Goal: Task Accomplishment & Management: Complete application form

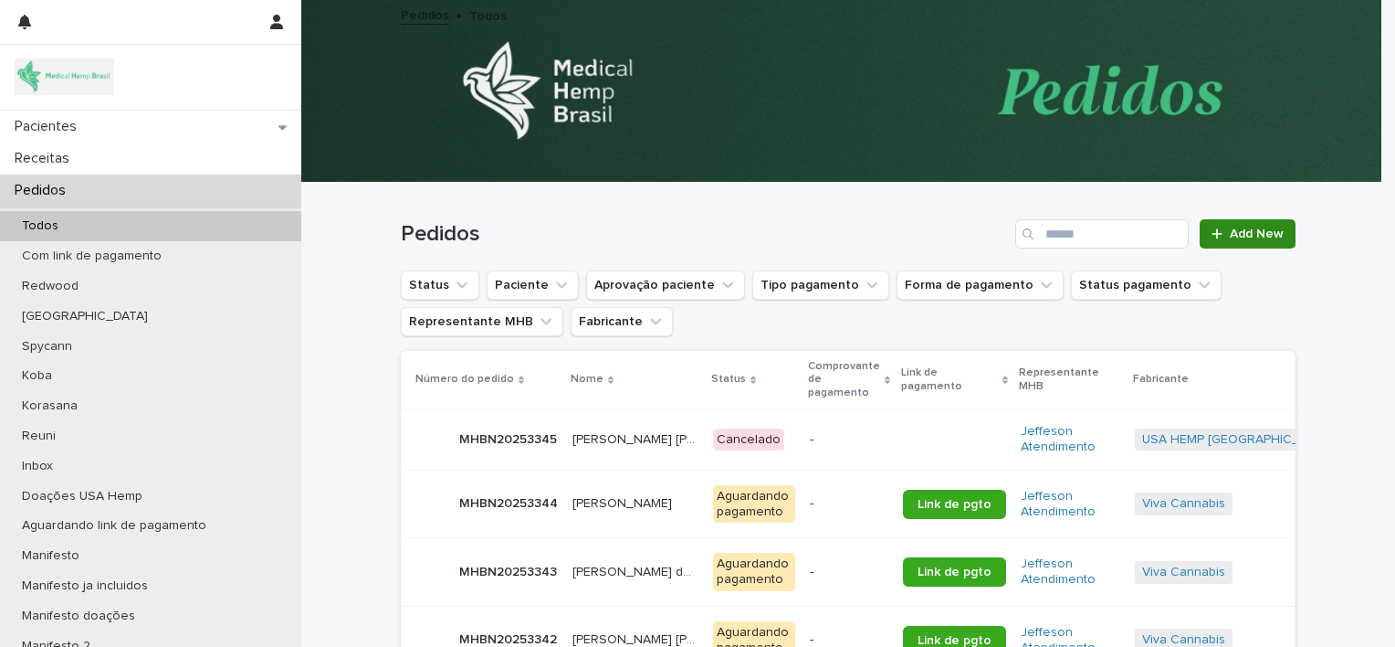
click at [1224, 244] on link "Add New" at bounding box center [1248, 233] width 96 height 29
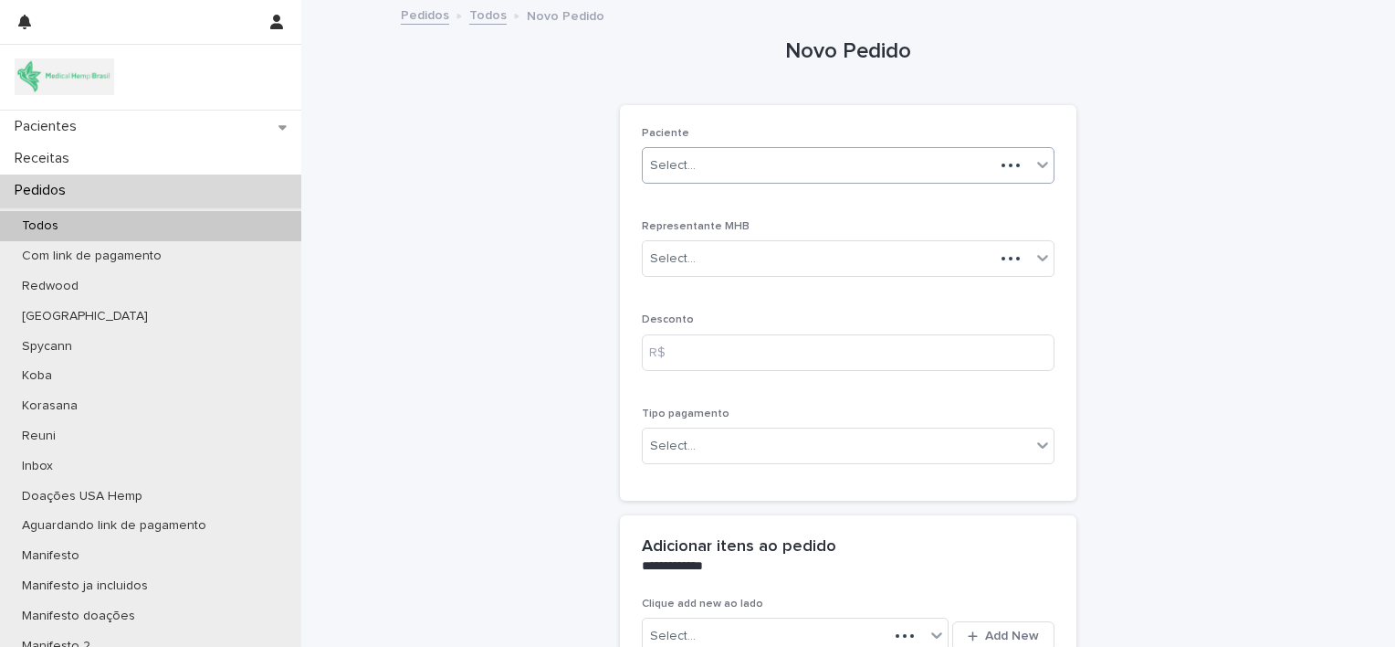
click at [935, 164] on div "Select..." at bounding box center [819, 166] width 352 height 30
type input "*****"
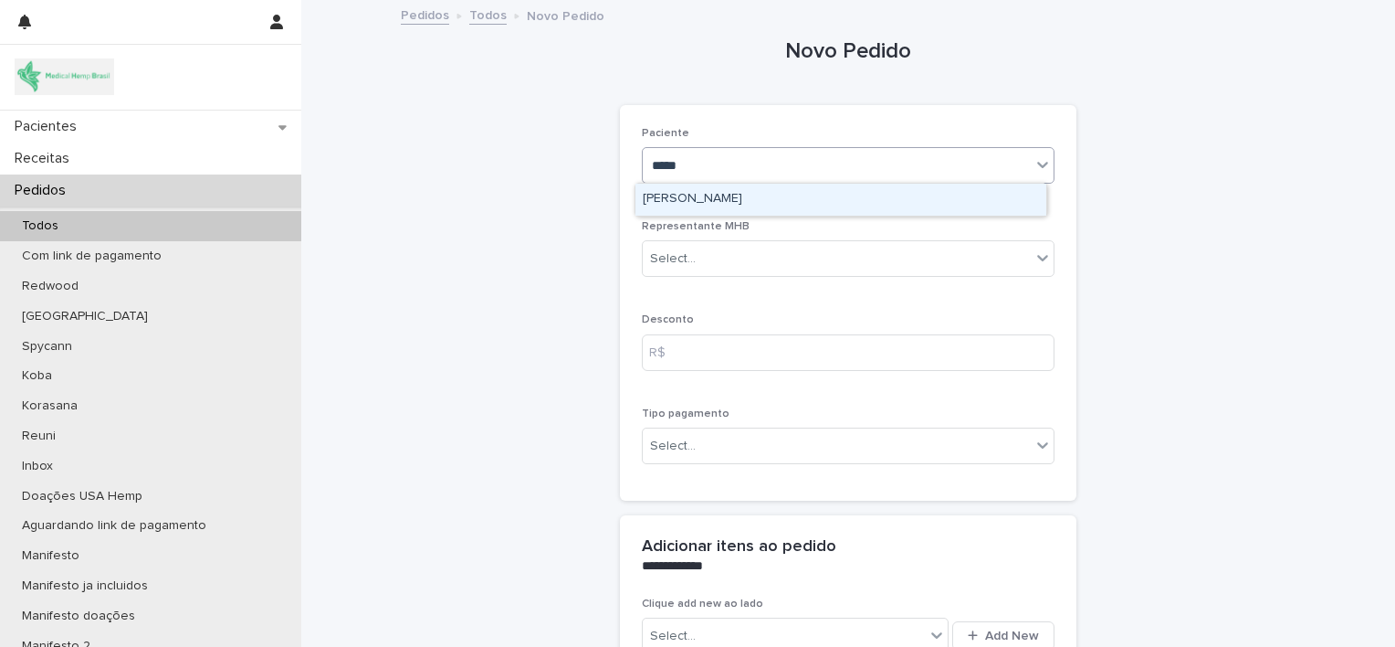
click at [877, 200] on div "[PERSON_NAME]" at bounding box center [841, 200] width 411 height 32
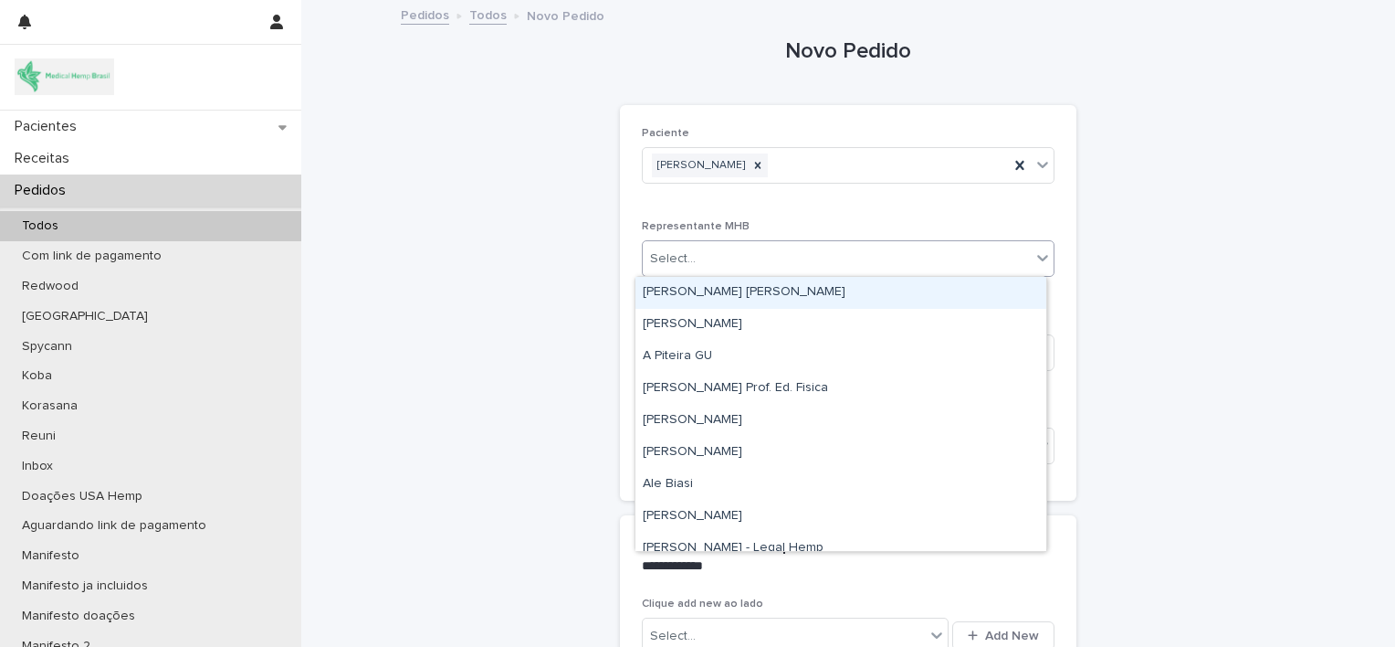
click at [850, 259] on div "Select..." at bounding box center [837, 259] width 388 height 30
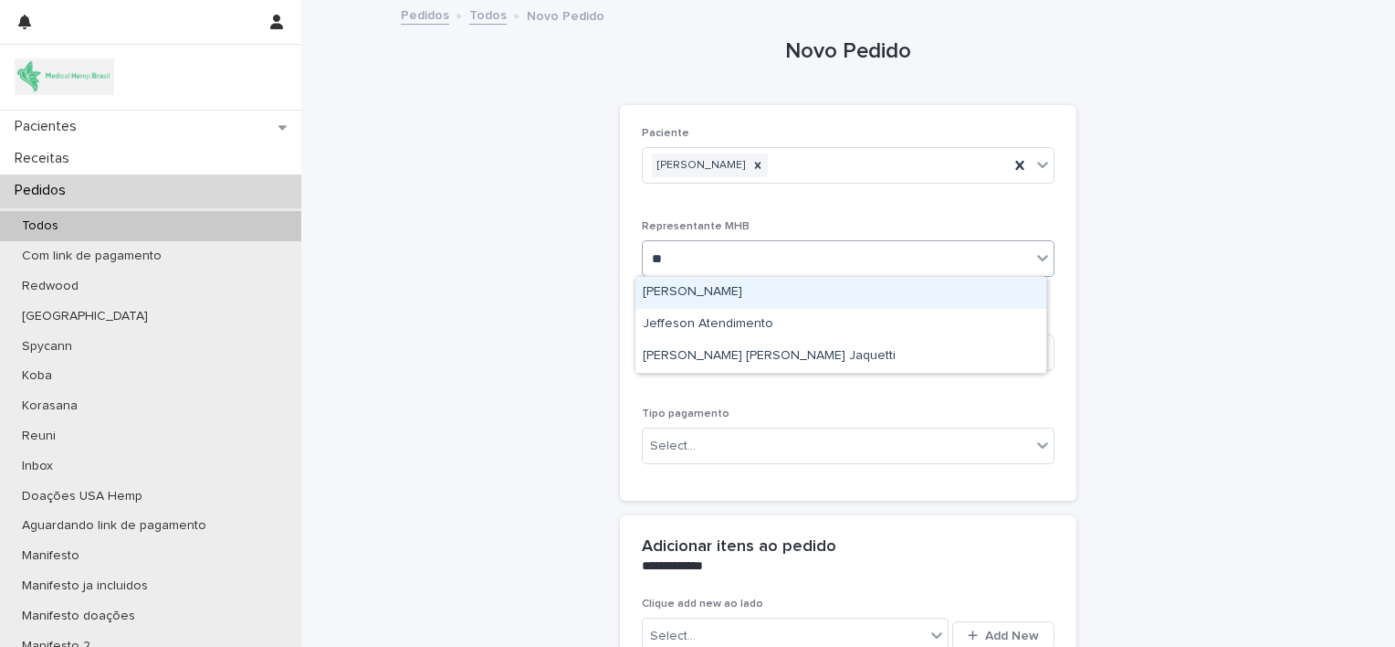
type input "***"
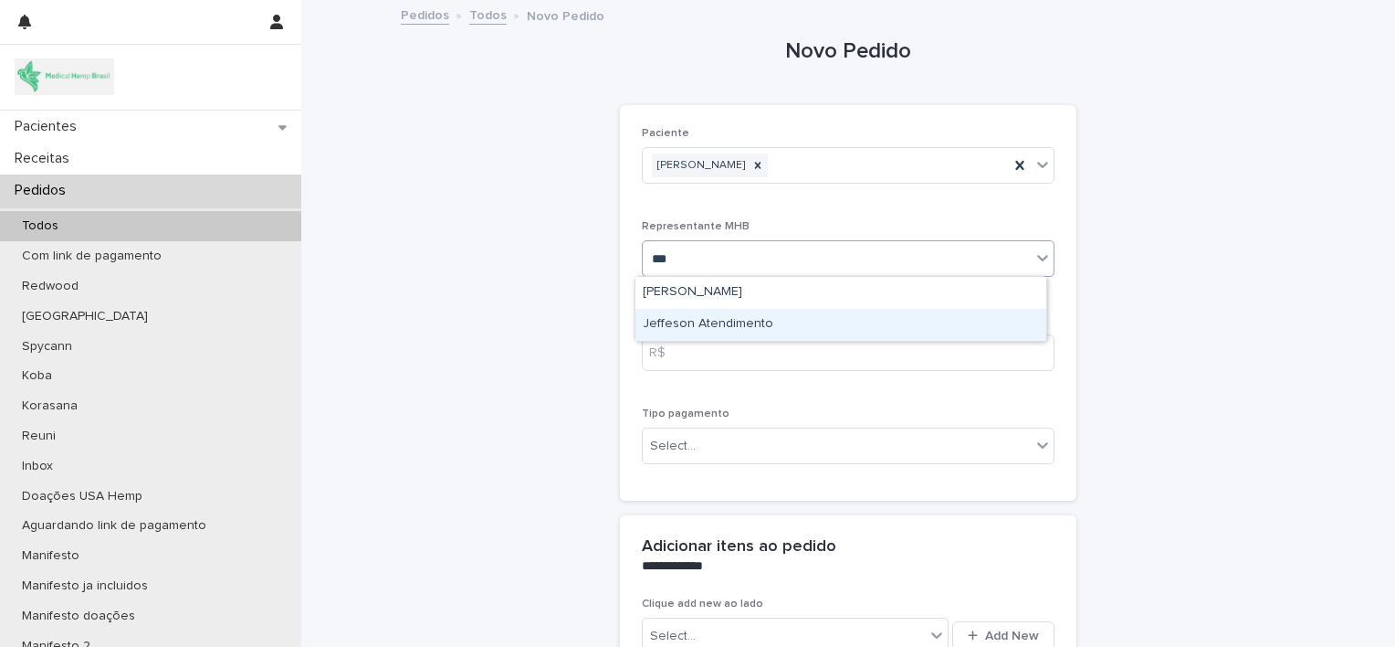
click at [793, 313] on div "Jeffeson Atendimento" at bounding box center [841, 325] width 411 height 32
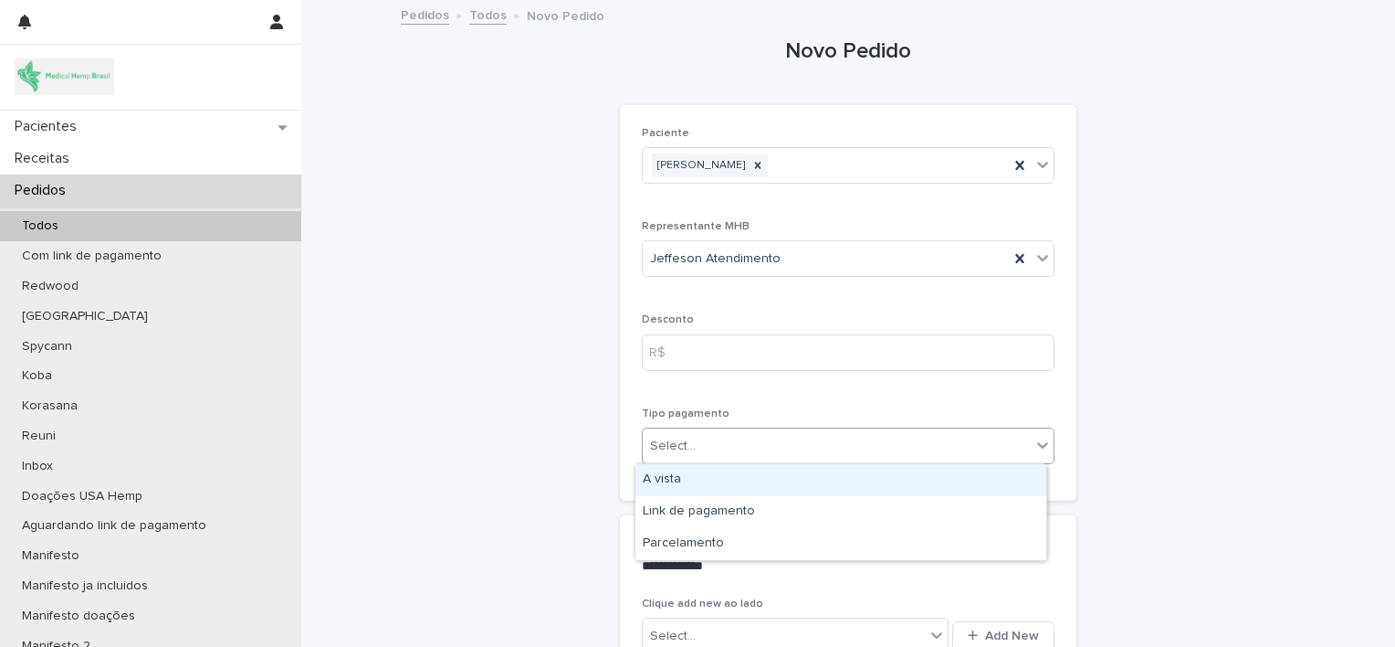
click at [770, 439] on div "Select..." at bounding box center [837, 446] width 388 height 30
click at [771, 486] on div "A vista" at bounding box center [841, 480] width 411 height 32
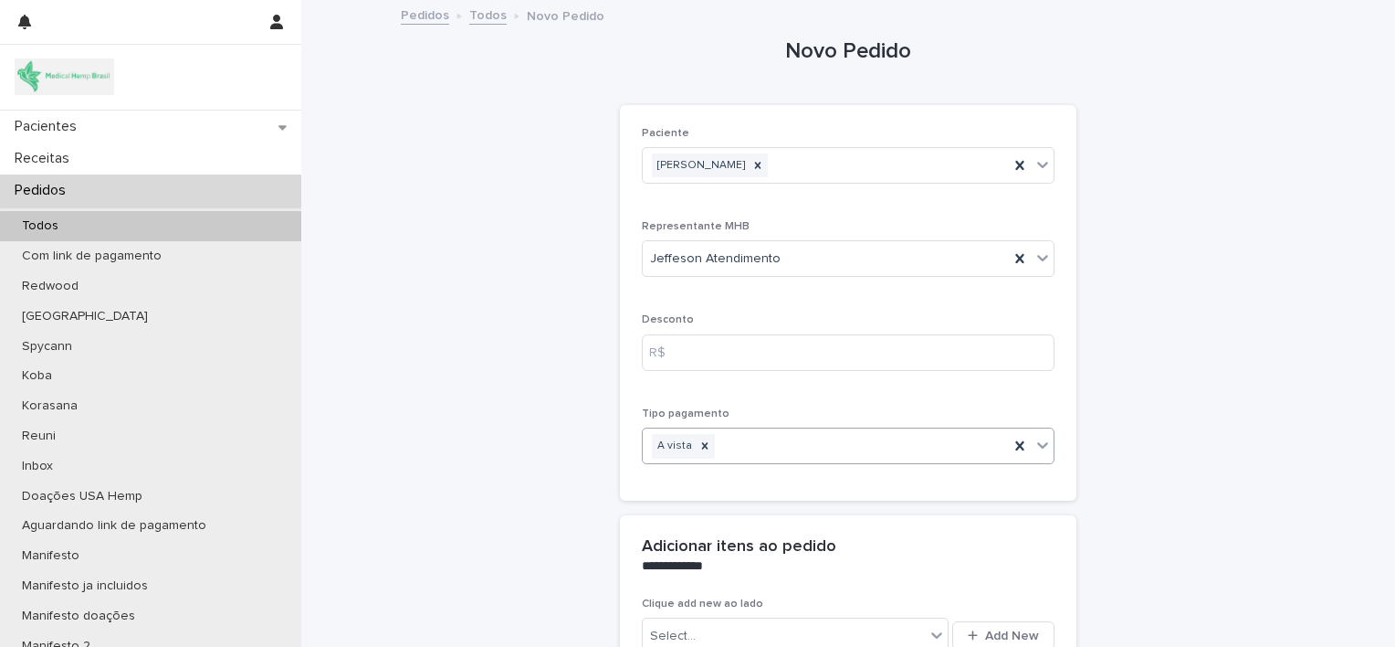
scroll to position [57, 0]
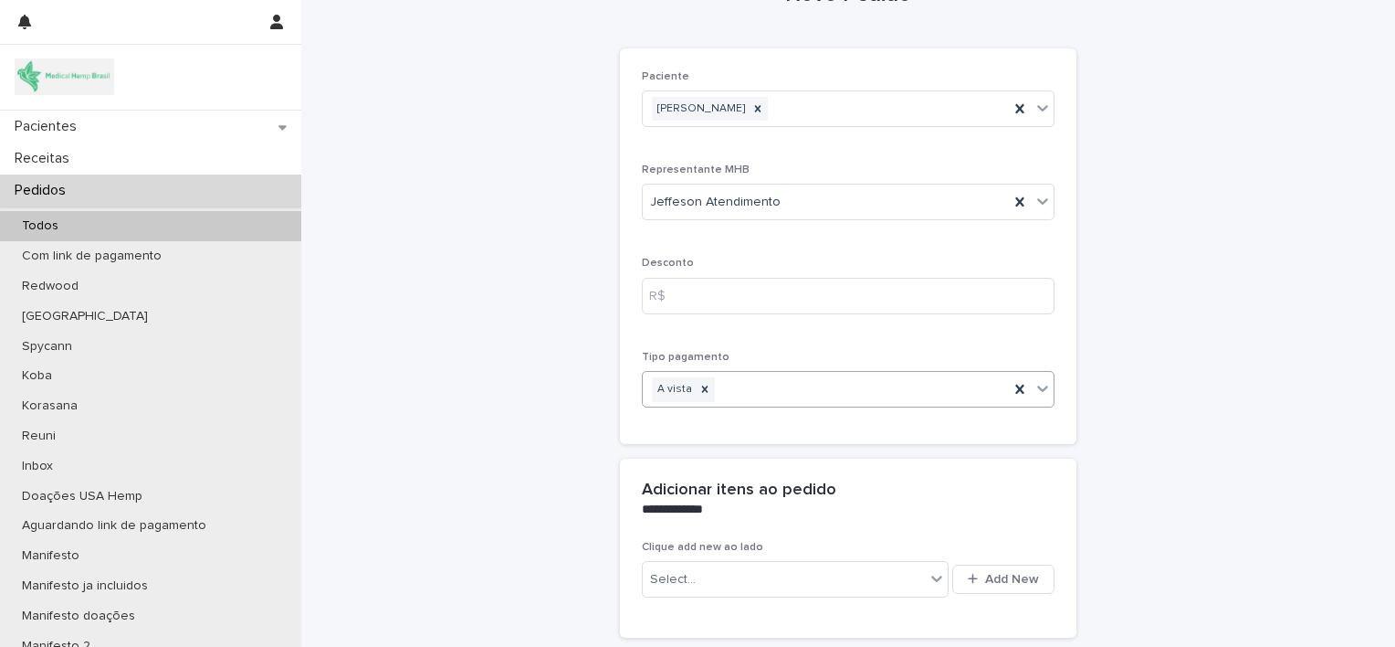
click at [994, 559] on div "Select... Add New" at bounding box center [848, 579] width 413 height 44
click at [992, 563] on div "Select... Add New" at bounding box center [848, 579] width 413 height 44
drag, startPoint x: 992, startPoint y: 563, endPoint x: 986, endPoint y: 583, distance: 20.8
click at [986, 583] on span "Add New" at bounding box center [1012, 579] width 54 height 13
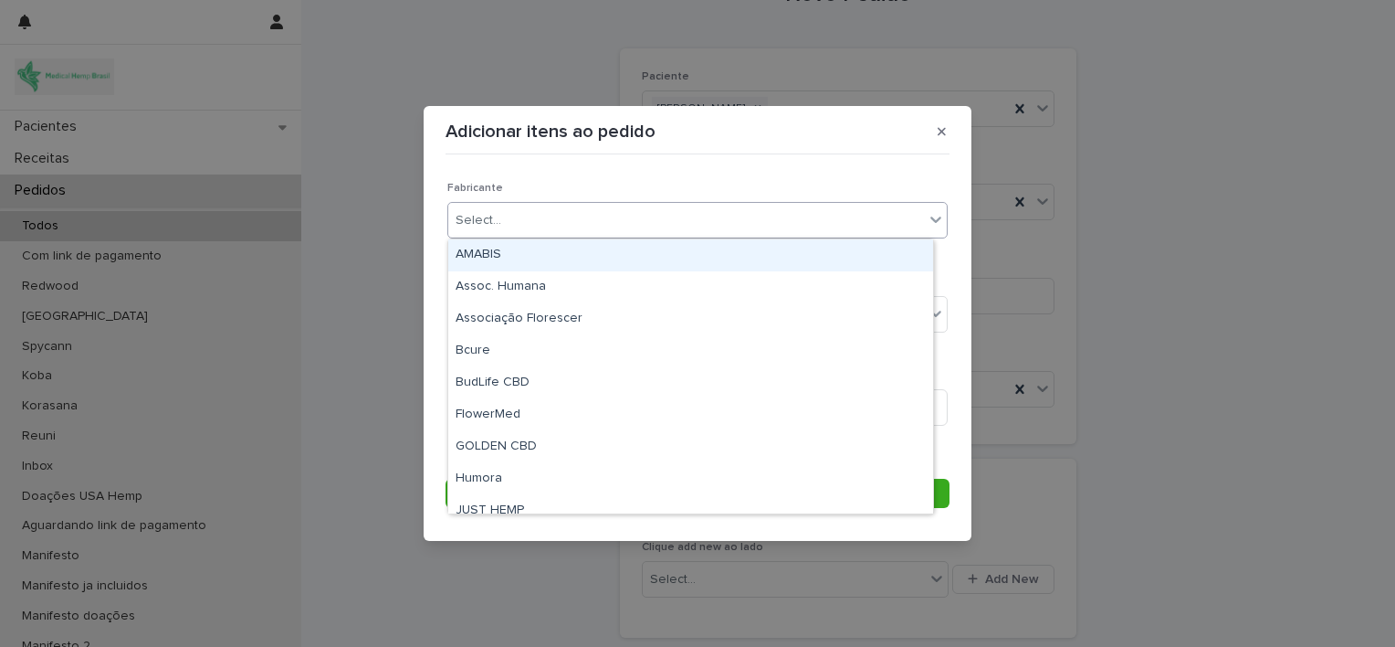
click at [807, 225] on div "Select..." at bounding box center [686, 220] width 476 height 30
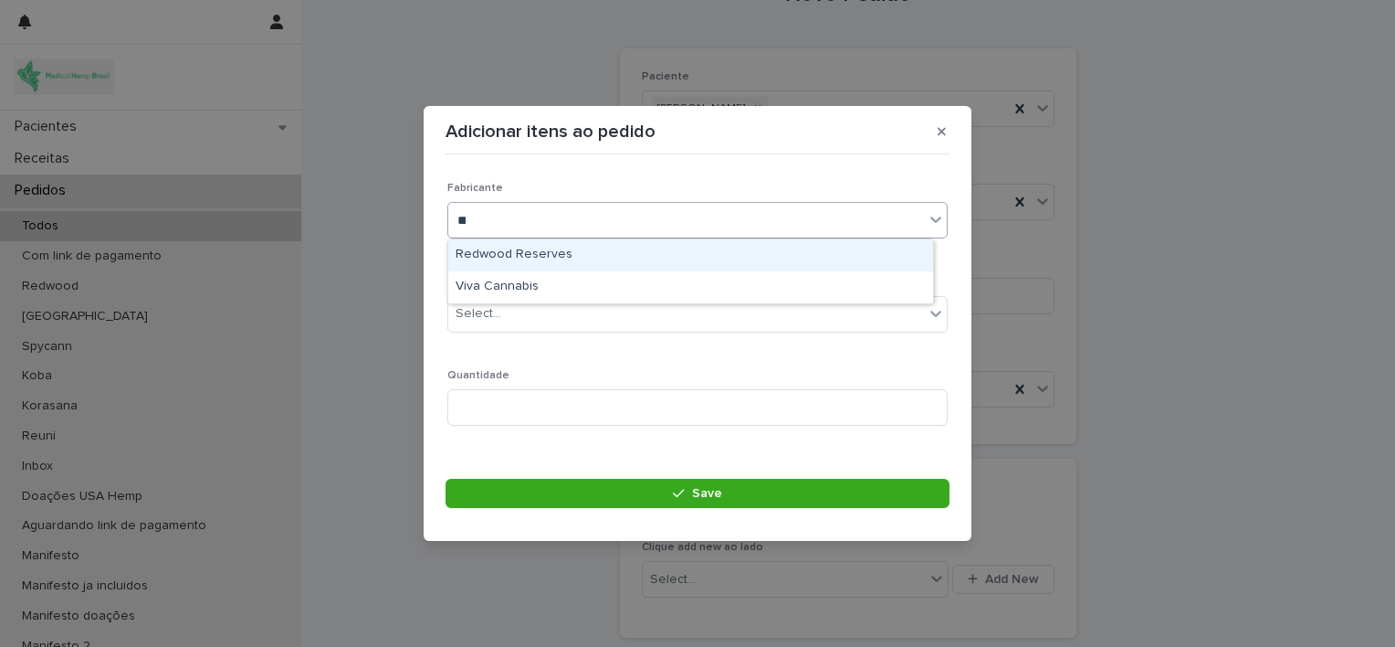
type input "***"
click at [750, 251] on div "Viva Cannabis" at bounding box center [690, 255] width 485 height 32
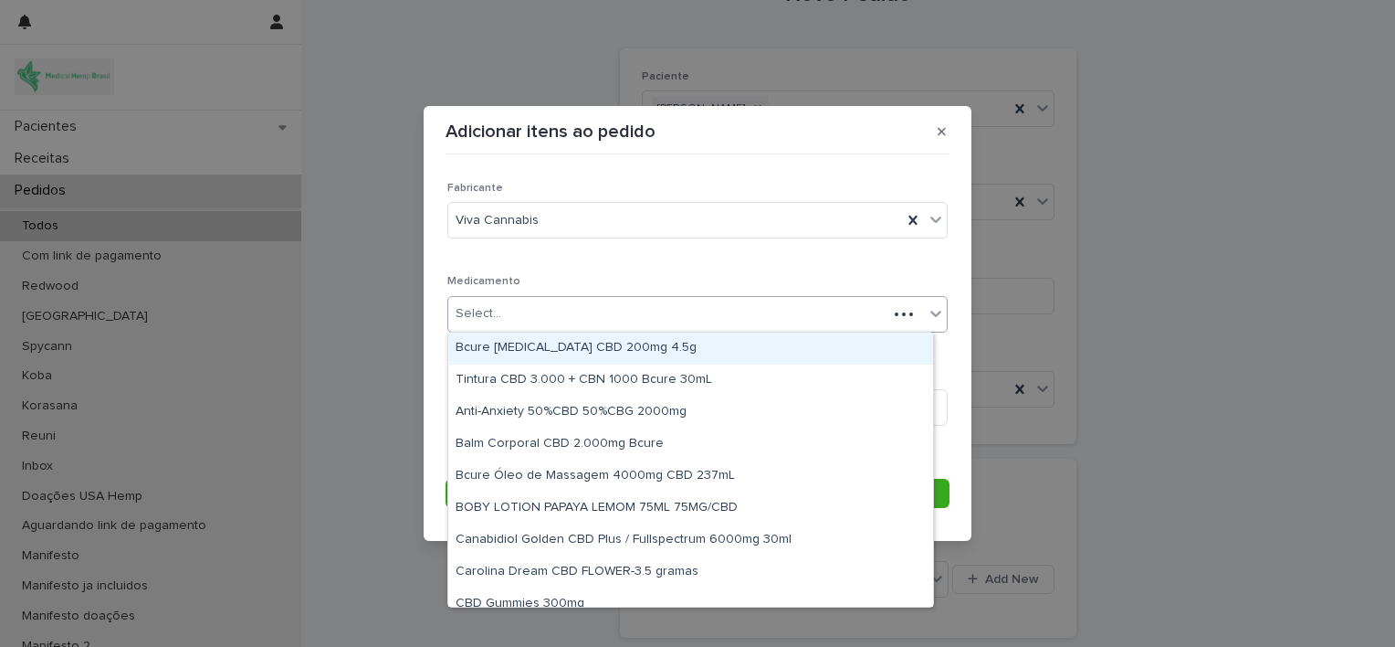
click at [746, 305] on div "Select..." at bounding box center [667, 314] width 439 height 30
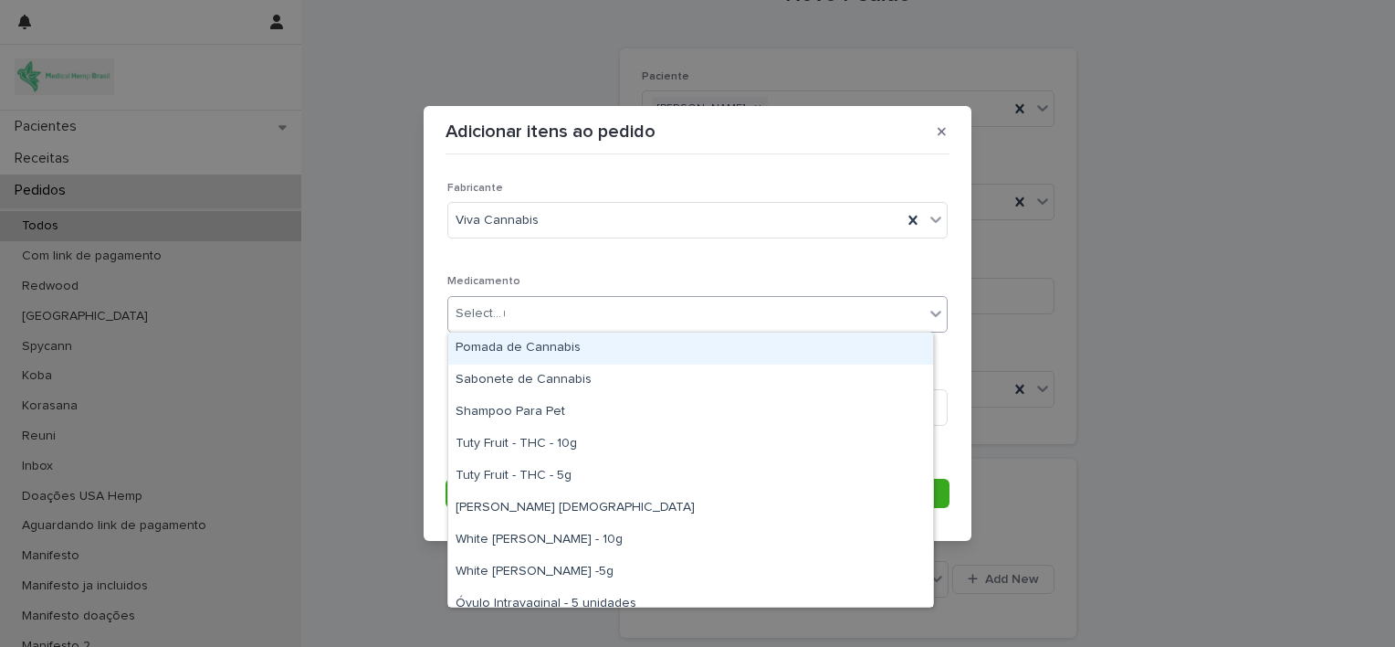
type input "**"
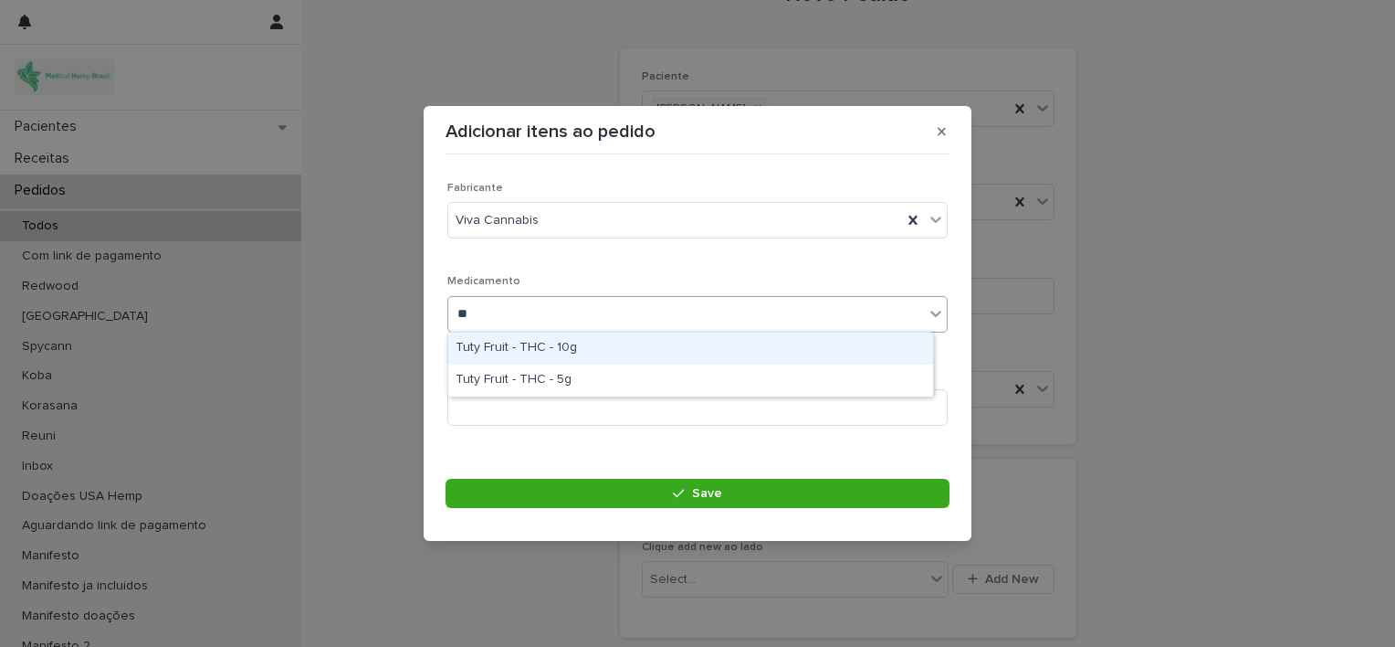
click at [679, 347] on div "Tuty Fruit - THC - 10g" at bounding box center [690, 348] width 485 height 32
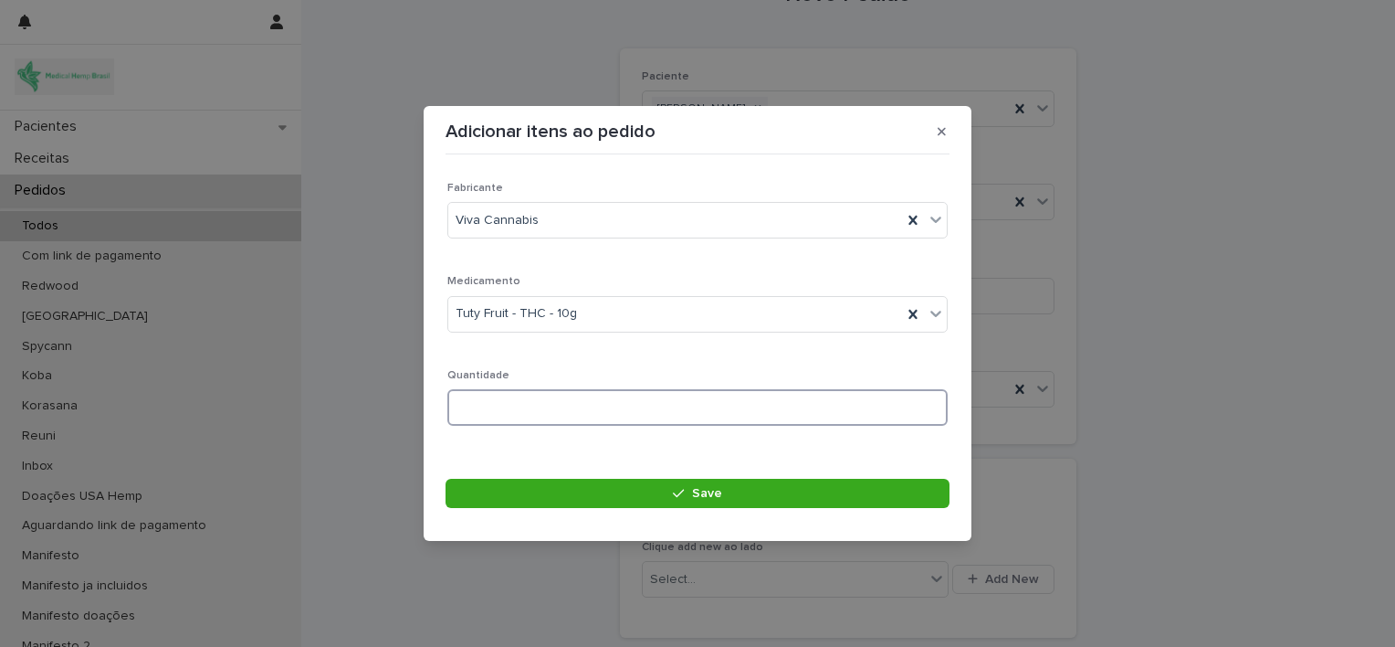
click at [666, 409] on input at bounding box center [698, 407] width 500 height 37
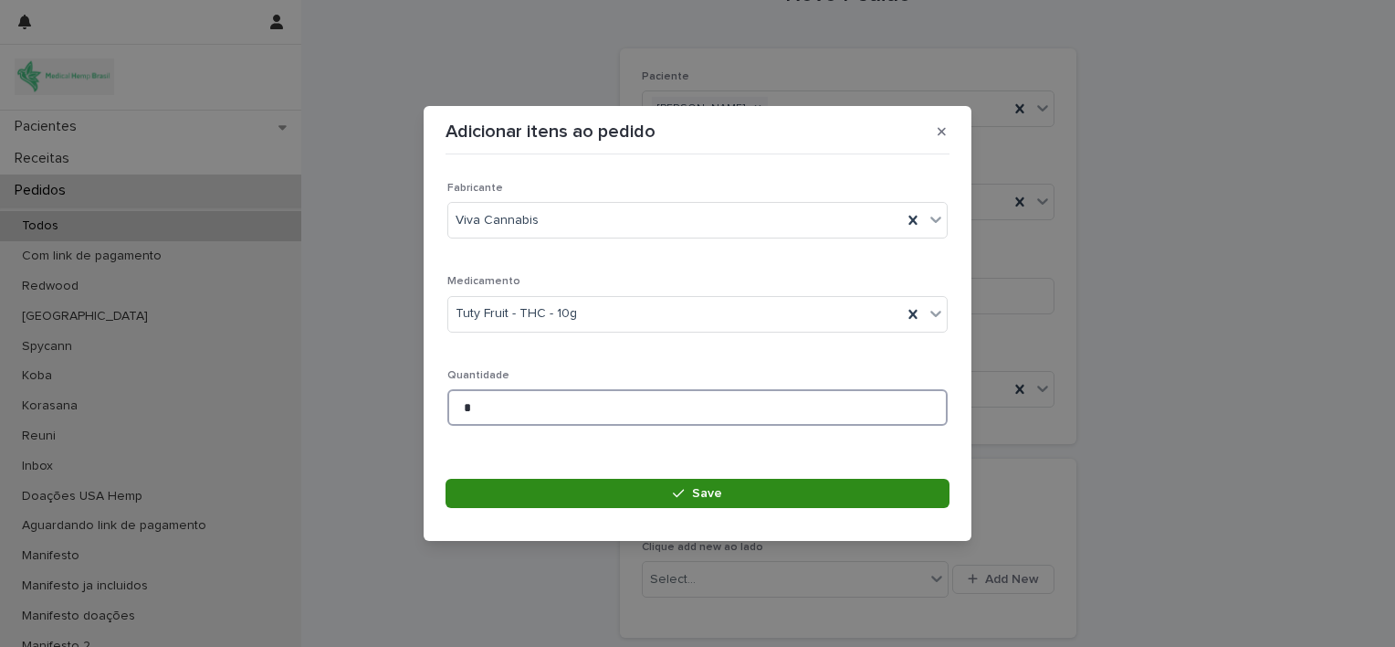
type input "*"
click at [646, 487] on button "Save" at bounding box center [698, 493] width 504 height 29
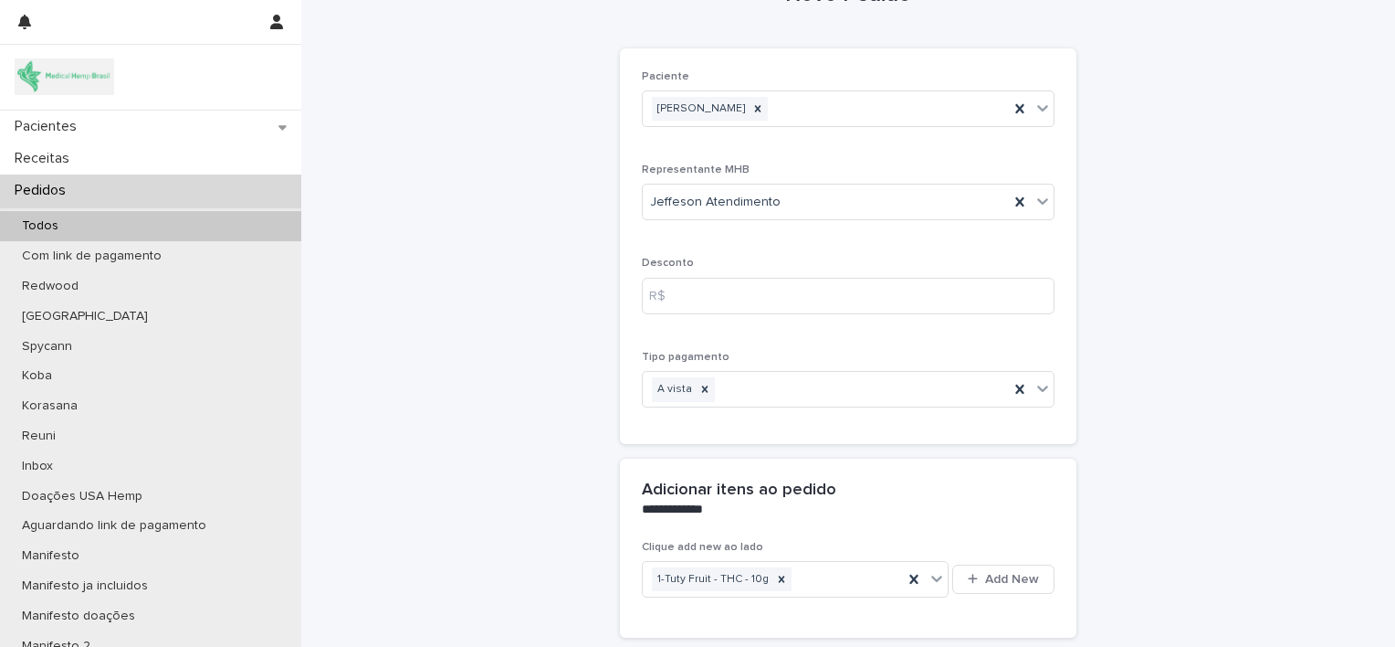
scroll to position [233, 0]
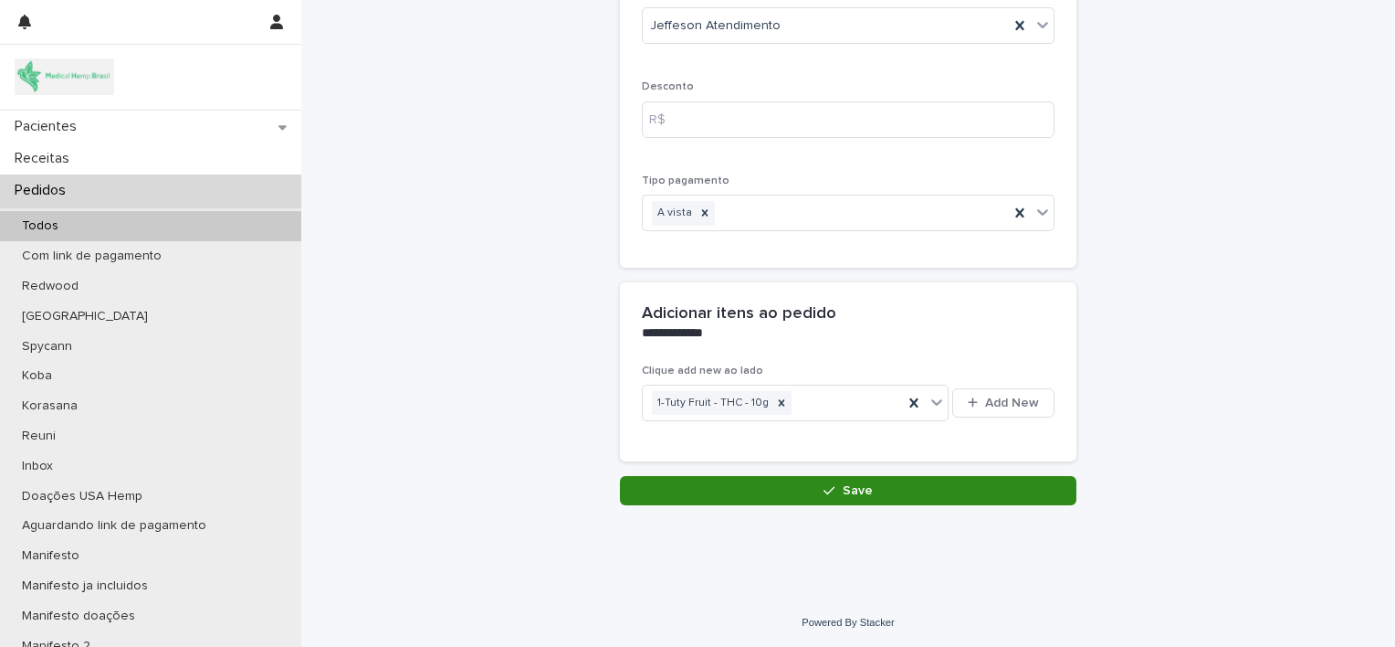
click at [723, 479] on button "Save" at bounding box center [848, 490] width 457 height 29
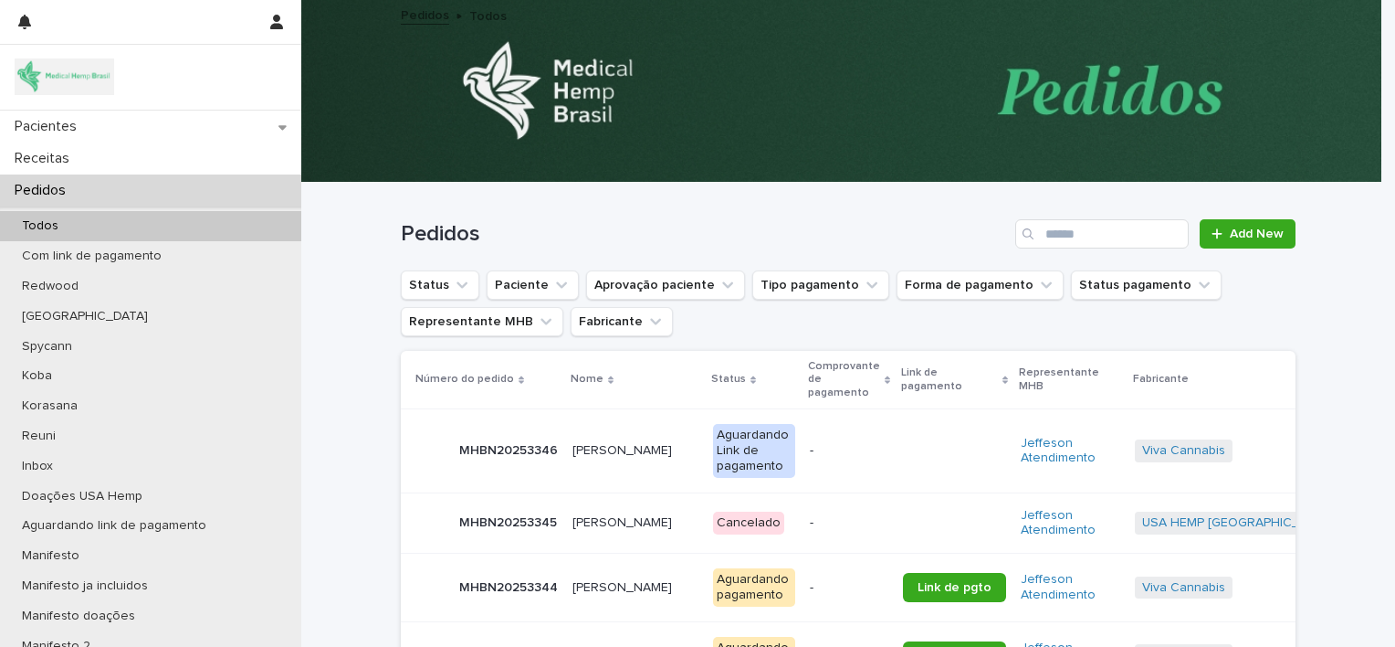
click at [588, 448] on p "[PERSON_NAME]" at bounding box center [624, 448] width 103 height 19
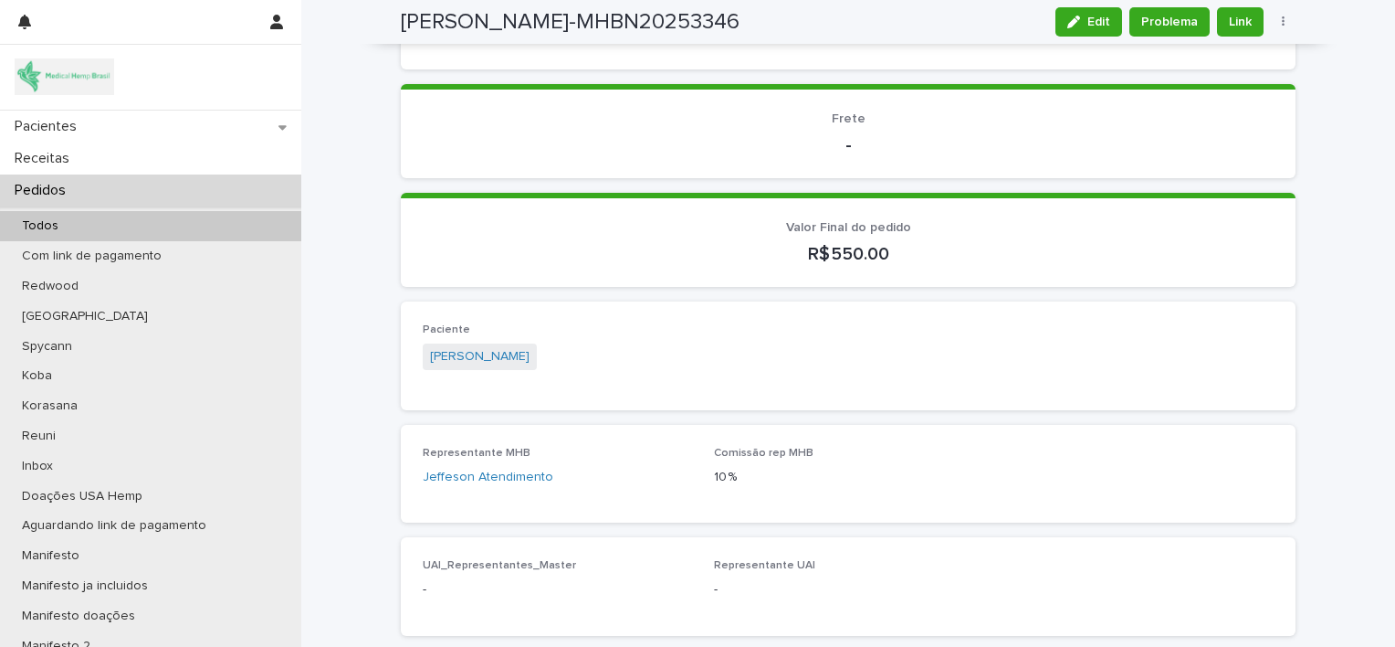
scroll to position [458, 0]
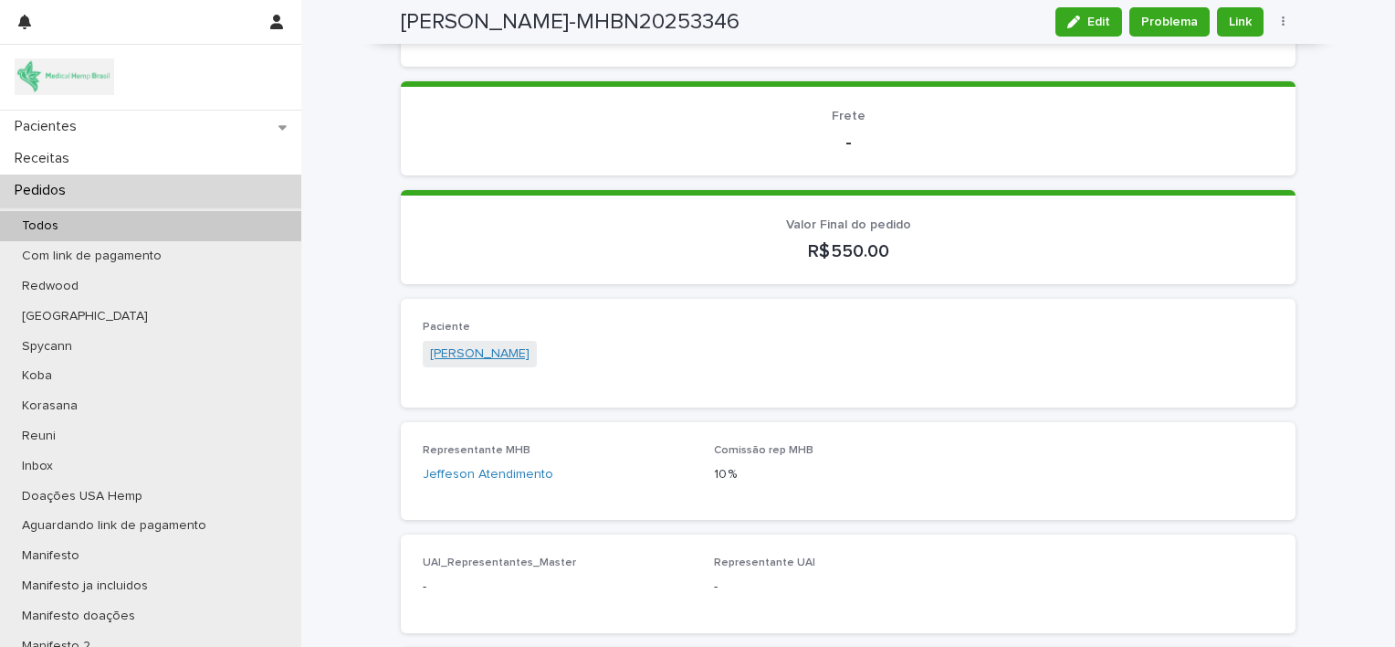
click at [511, 351] on link "[PERSON_NAME]" at bounding box center [480, 353] width 100 height 19
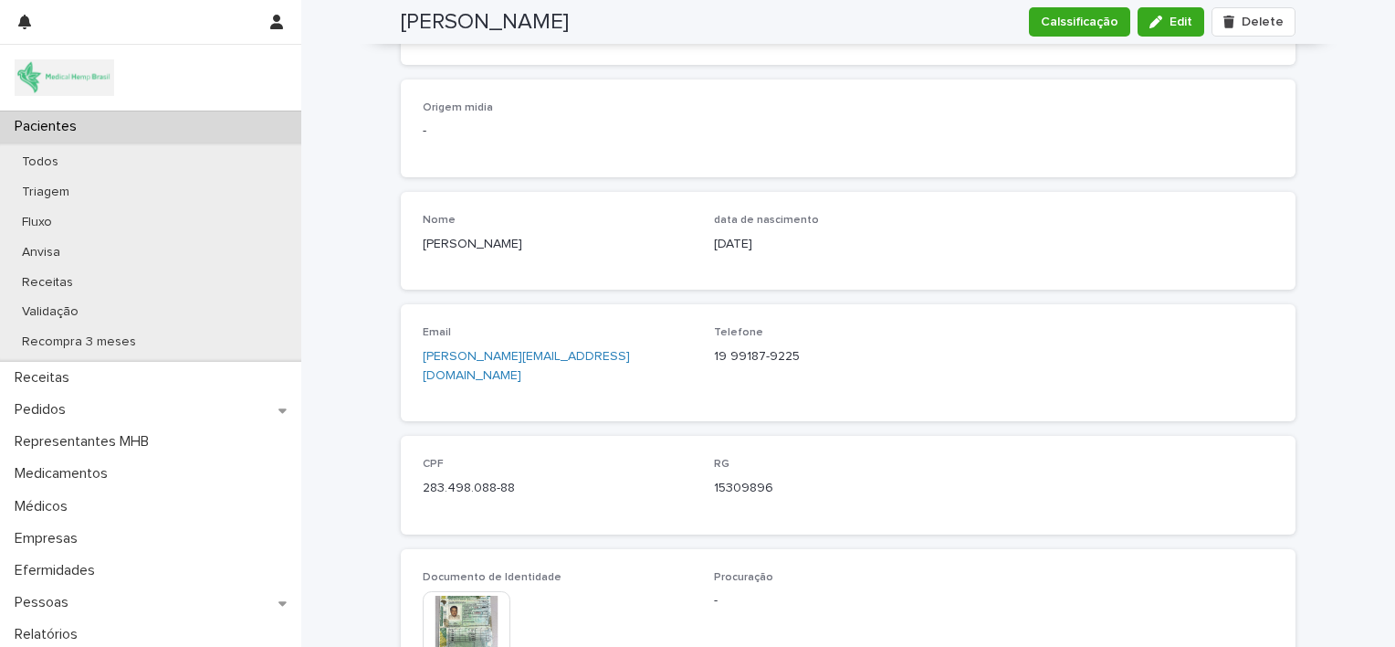
scroll to position [592, 0]
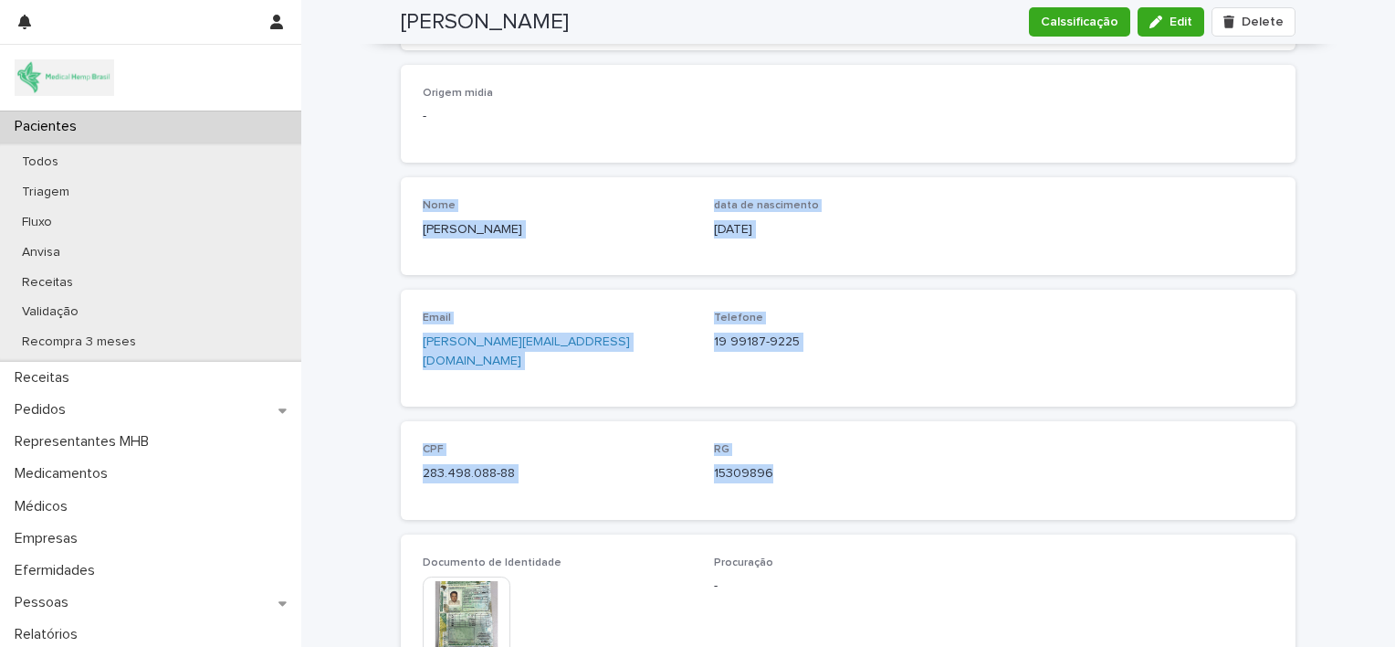
drag, startPoint x: 622, startPoint y: 237, endPoint x: 787, endPoint y: 465, distance: 281.1
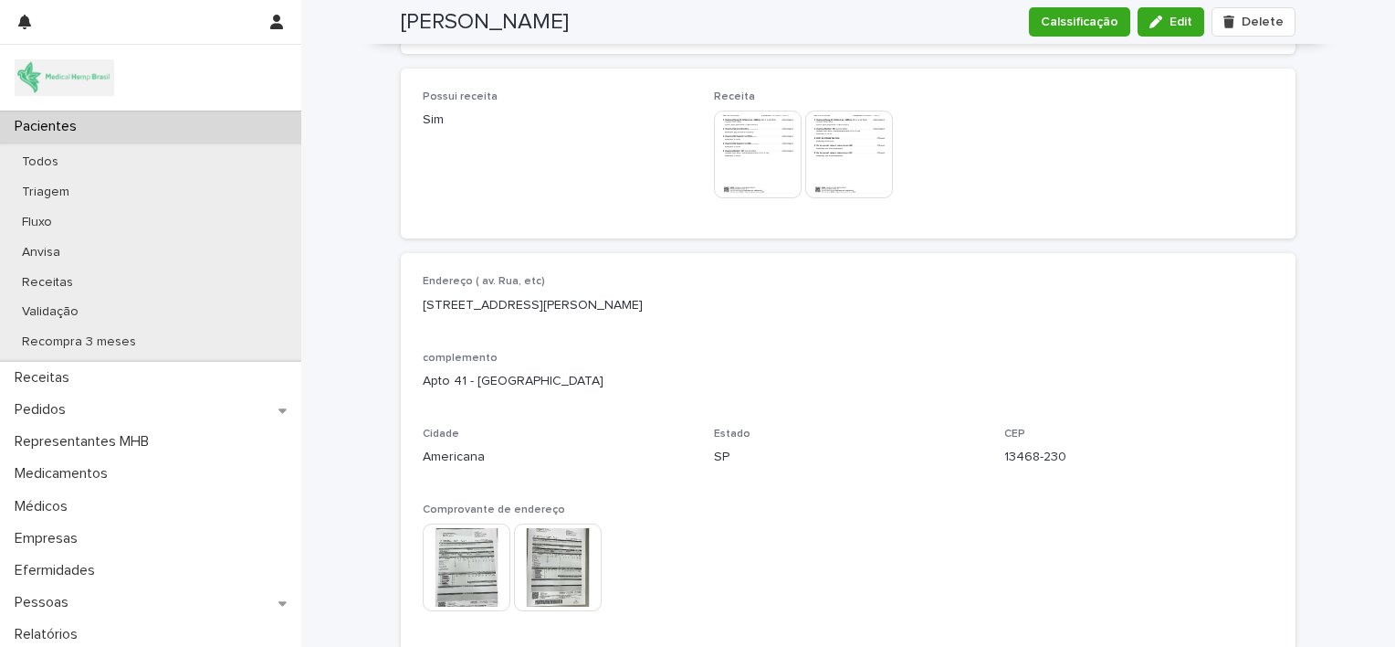
scroll to position [1255, 0]
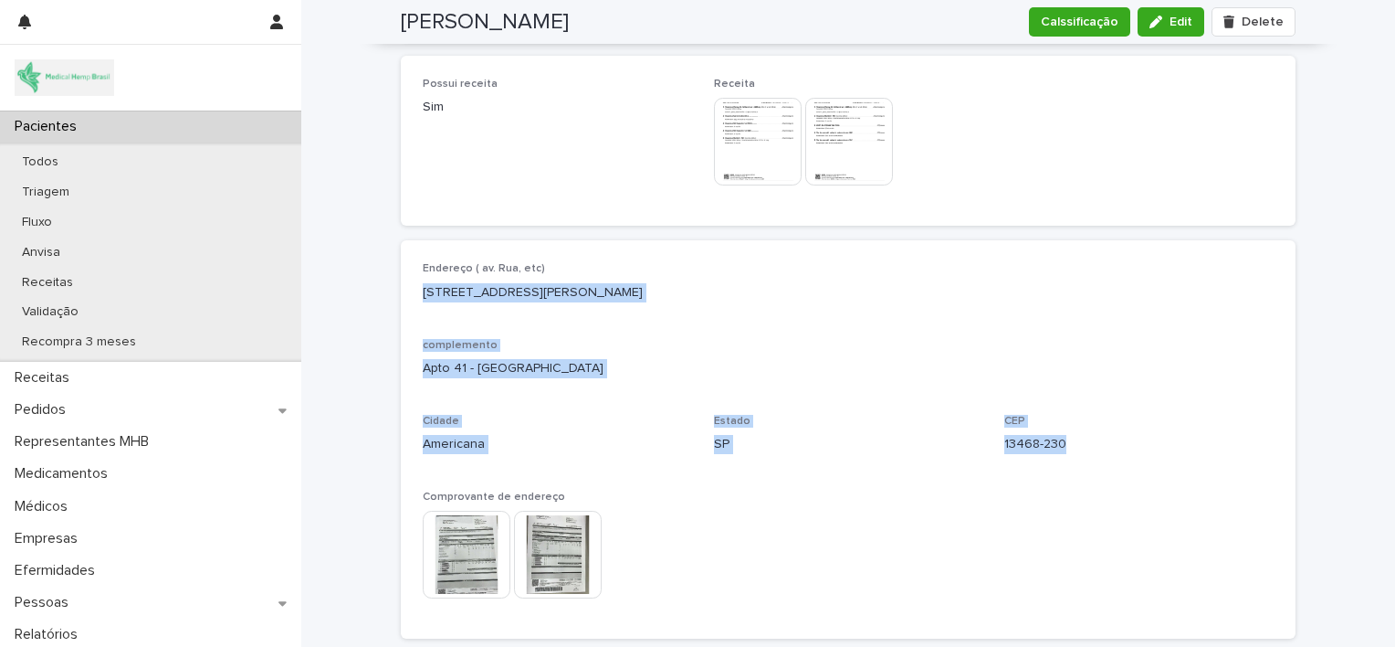
drag, startPoint x: 416, startPoint y: 274, endPoint x: 1068, endPoint y: 413, distance: 666.7
click at [1068, 413] on div "Endereço ( av. Rua, etc) Rua Maestro Carlos Panaro , 119 complemento Apto 41 - …" at bounding box center [848, 439] width 851 height 354
copy div "Rua Maestro Carlos Panaro , 119 complemento Apto 41 - Jardim São José Cidade Am…"
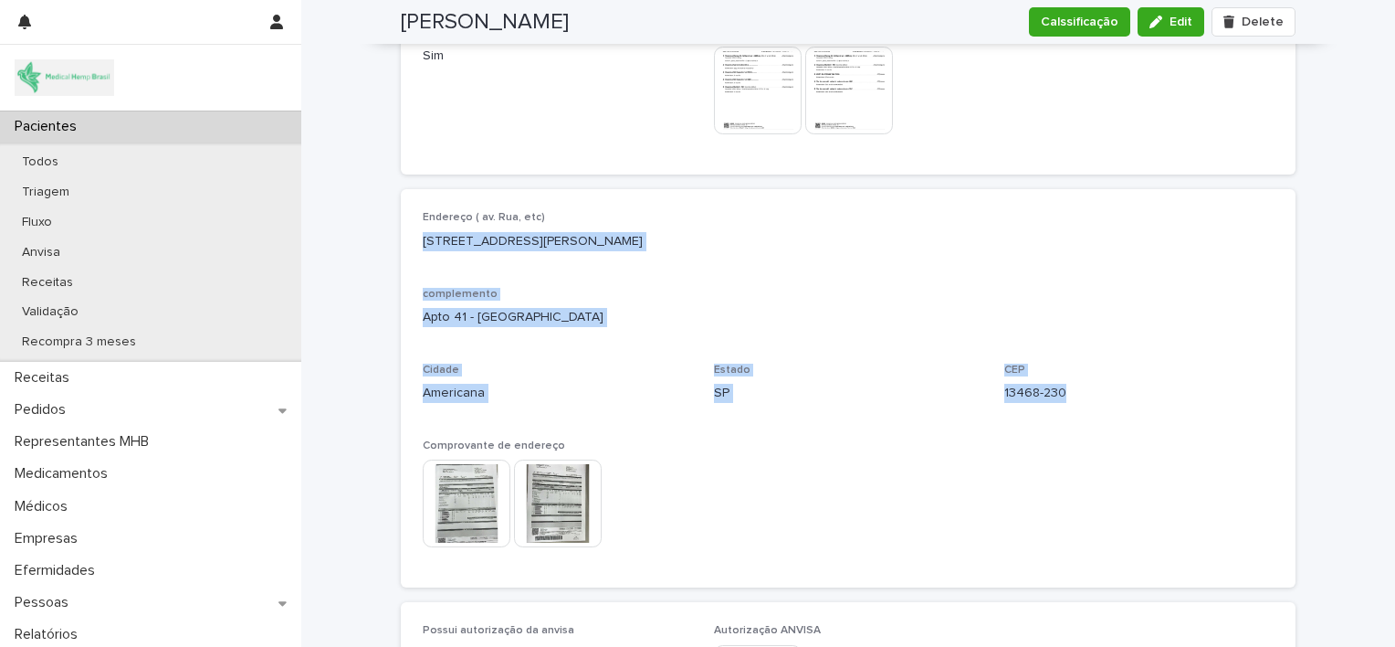
scroll to position [1304, 0]
